Goal: Task Accomplishment & Management: Use online tool/utility

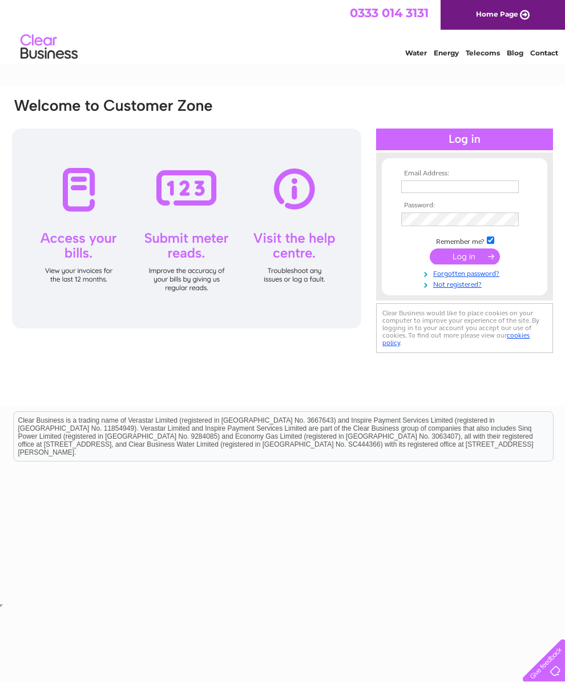
click at [480, 177] on th "Email Address:" at bounding box center [465, 174] width 132 height 8
click at [487, 184] on input "text" at bounding box center [460, 186] width 118 height 13
type input "[EMAIL_ADDRESS][DOMAIN_NAME]"
click at [477, 211] on tbody "Email Address: [EMAIL_ADDRESS][DOMAIN_NAME] Password: Remember me?" at bounding box center [465, 230] width 132 height 120
click at [479, 205] on th "Password:" at bounding box center [465, 206] width 132 height 8
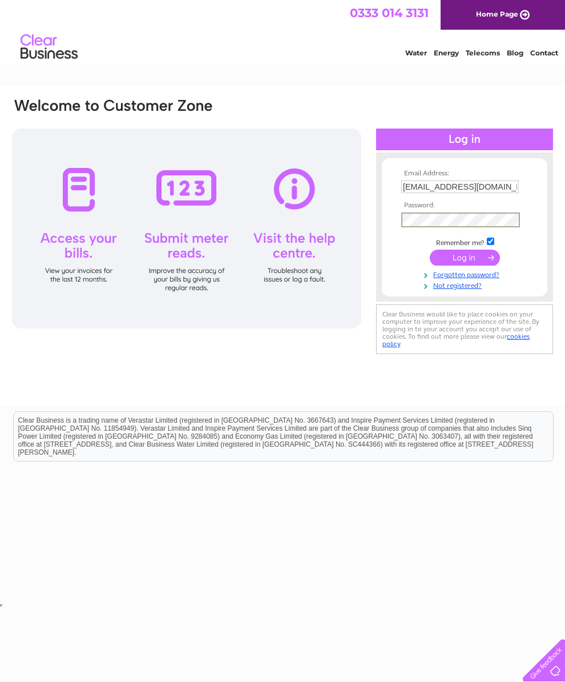
click at [477, 265] on input "submit" at bounding box center [465, 258] width 70 height 16
click at [475, 258] on input "submit" at bounding box center [465, 256] width 70 height 16
click at [467, 256] on input "submit" at bounding box center [465, 256] width 70 height 16
click at [477, 254] on input "submit" at bounding box center [465, 256] width 70 height 16
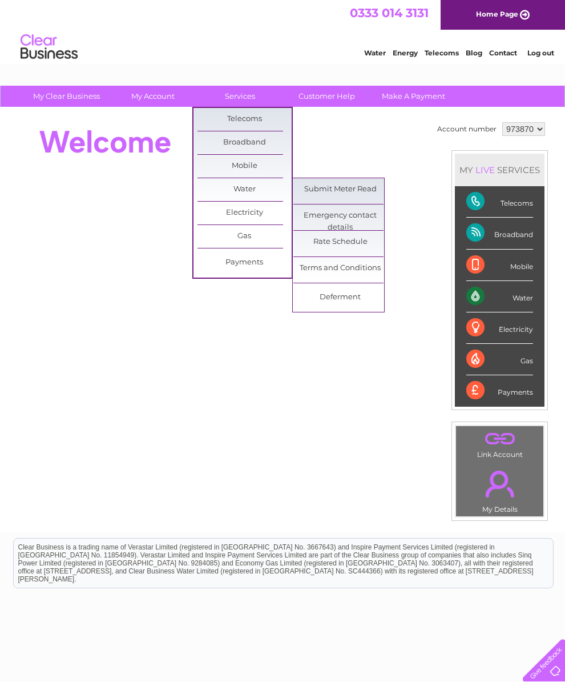
click at [359, 188] on link "Submit Meter Read" at bounding box center [341, 189] width 94 height 23
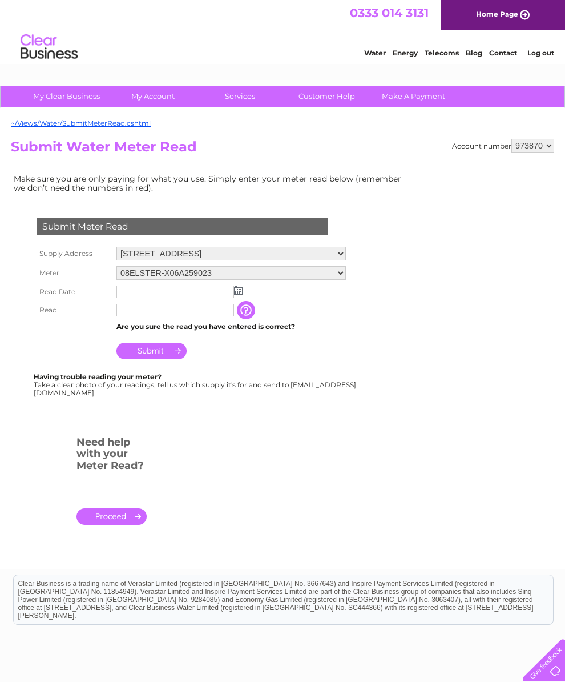
click at [208, 290] on input "text" at bounding box center [176, 292] width 118 height 13
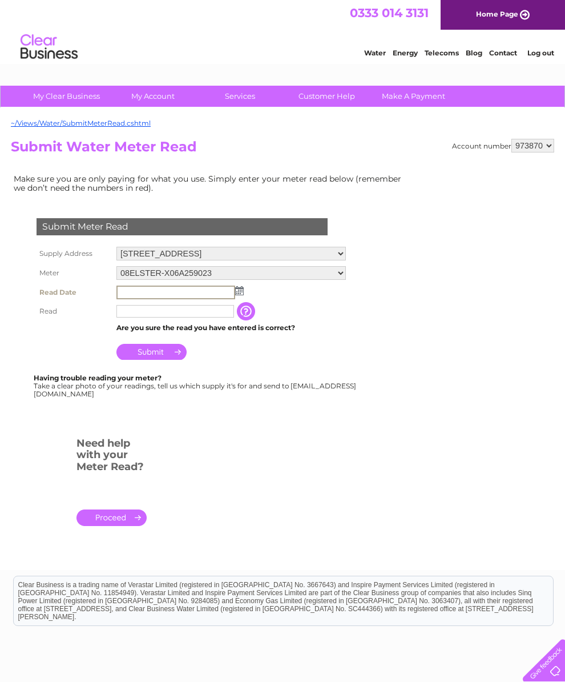
click at [240, 292] on img at bounding box center [239, 290] width 9 height 9
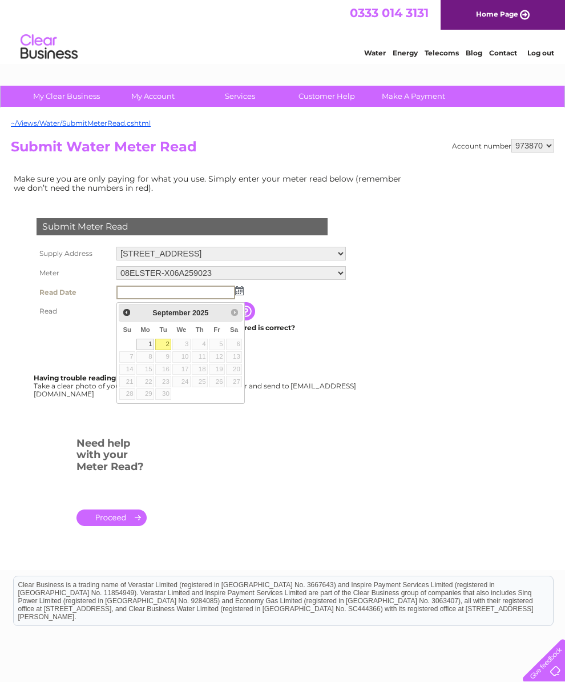
click at [170, 339] on link "2" at bounding box center [163, 344] width 16 height 11
type input "2025/09/02"
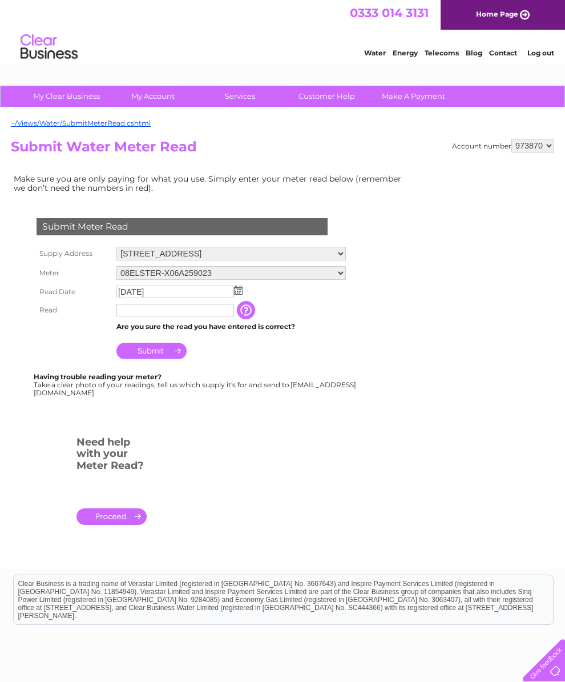
click at [208, 312] on input "text" at bounding box center [176, 310] width 118 height 13
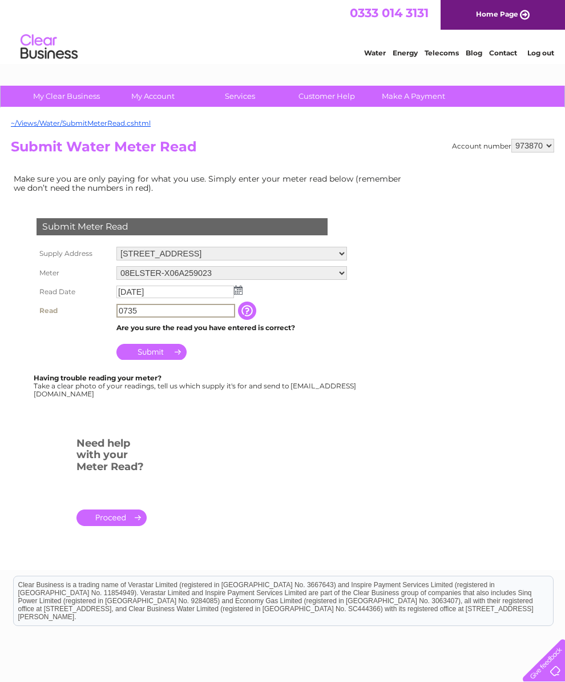
type input "0735"
click at [255, 309] on input "button" at bounding box center [248, 311] width 21 height 18
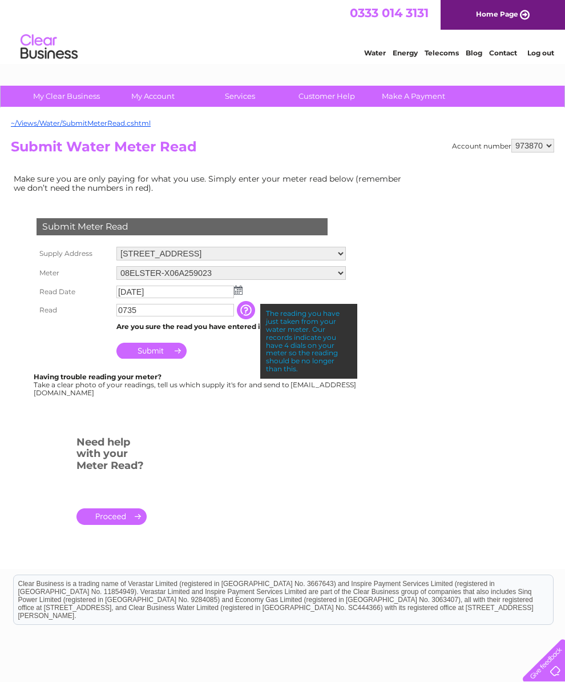
click at [165, 356] on input "Submit" at bounding box center [152, 351] width 70 height 16
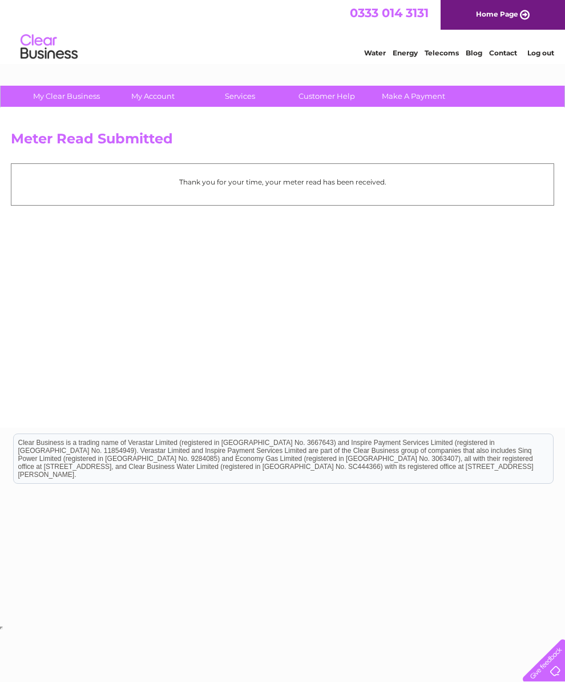
click at [298, 632] on html "My Clear Business Login Details My Details My Preferences Link Account My Accou…" at bounding box center [282, 316] width 565 height 632
